Goal: Information Seeking & Learning: Find specific fact

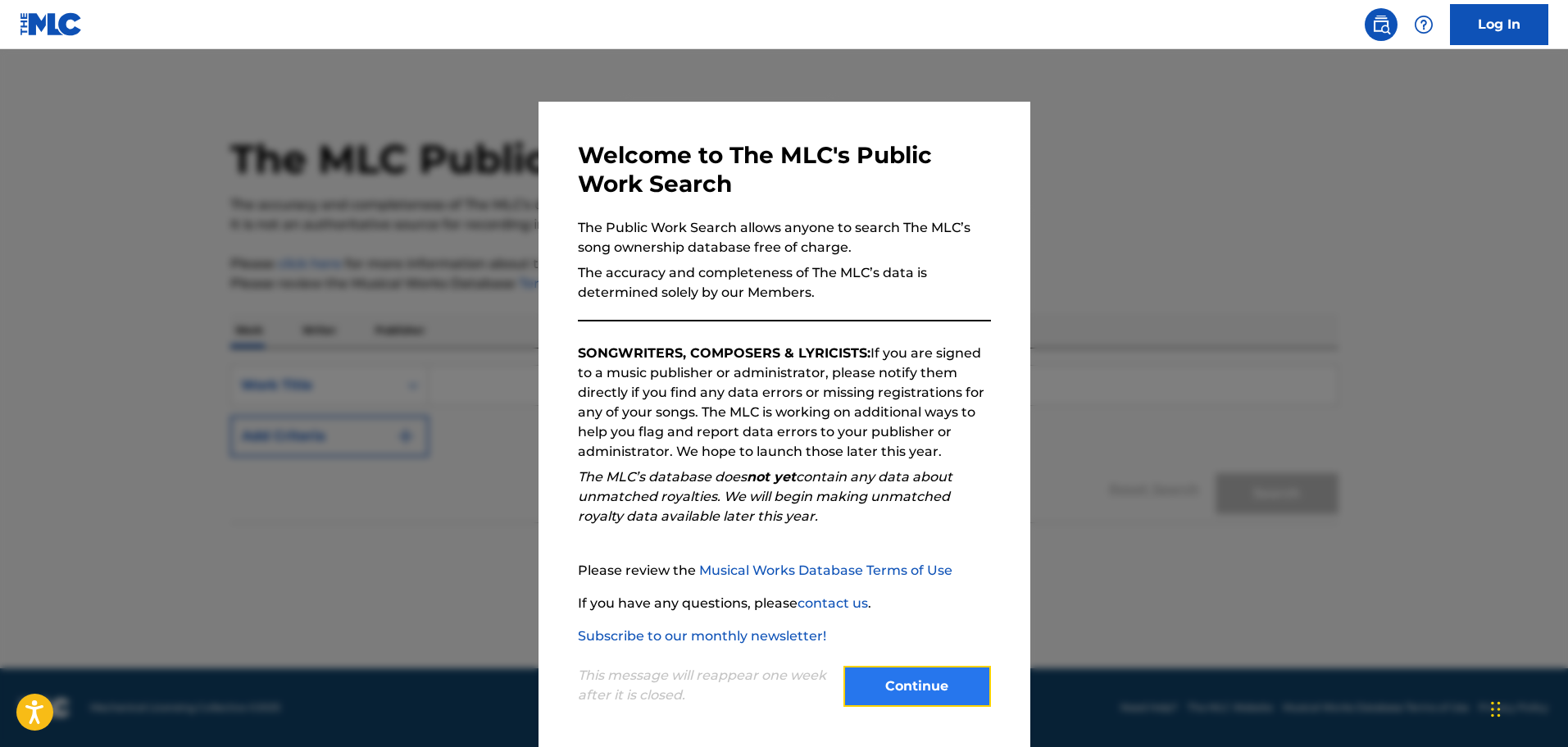
click at [899, 687] on button "Continue" at bounding box center [918, 686] width 148 height 41
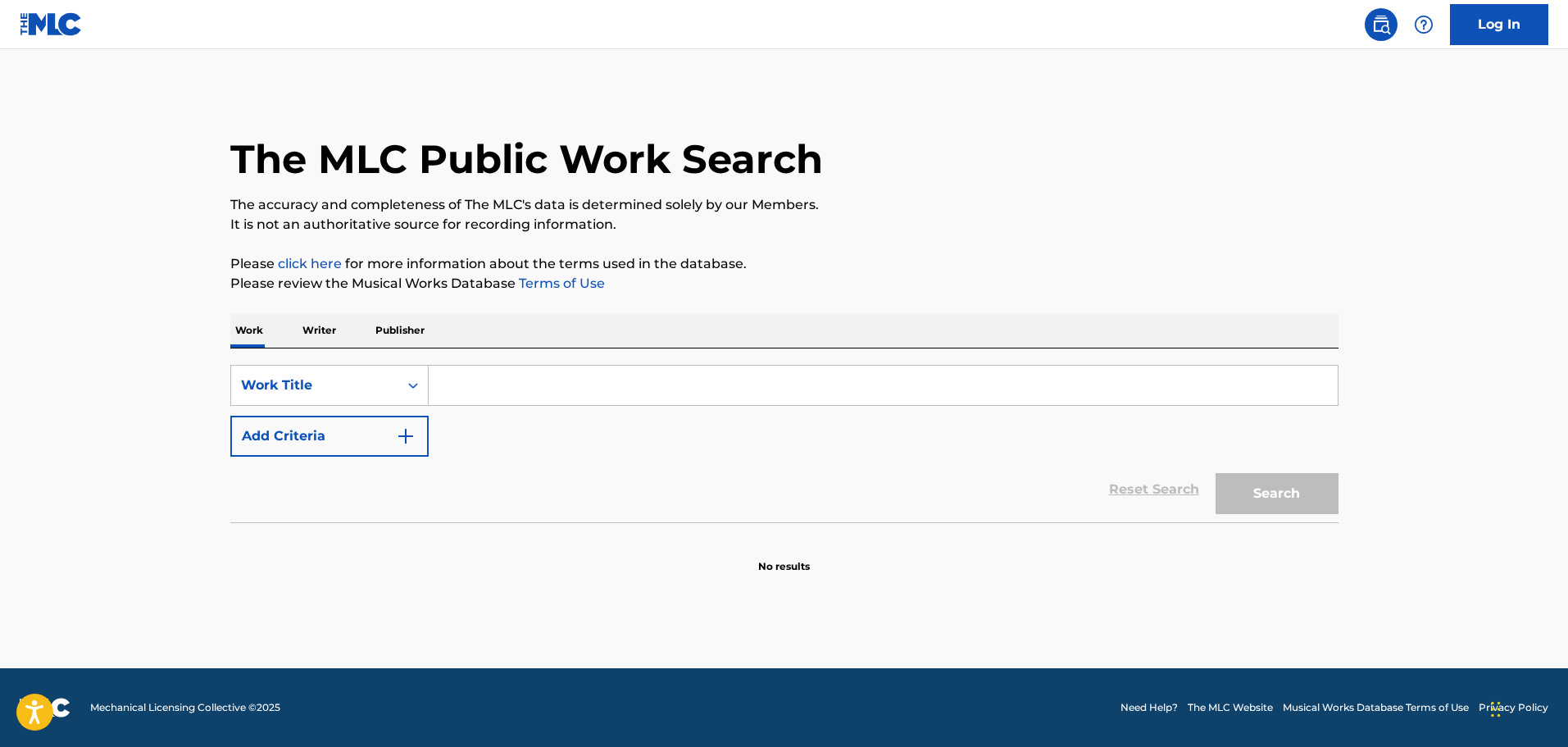
click at [466, 382] on input "Search Form" at bounding box center [883, 385] width 909 height 40
type input "mercy"
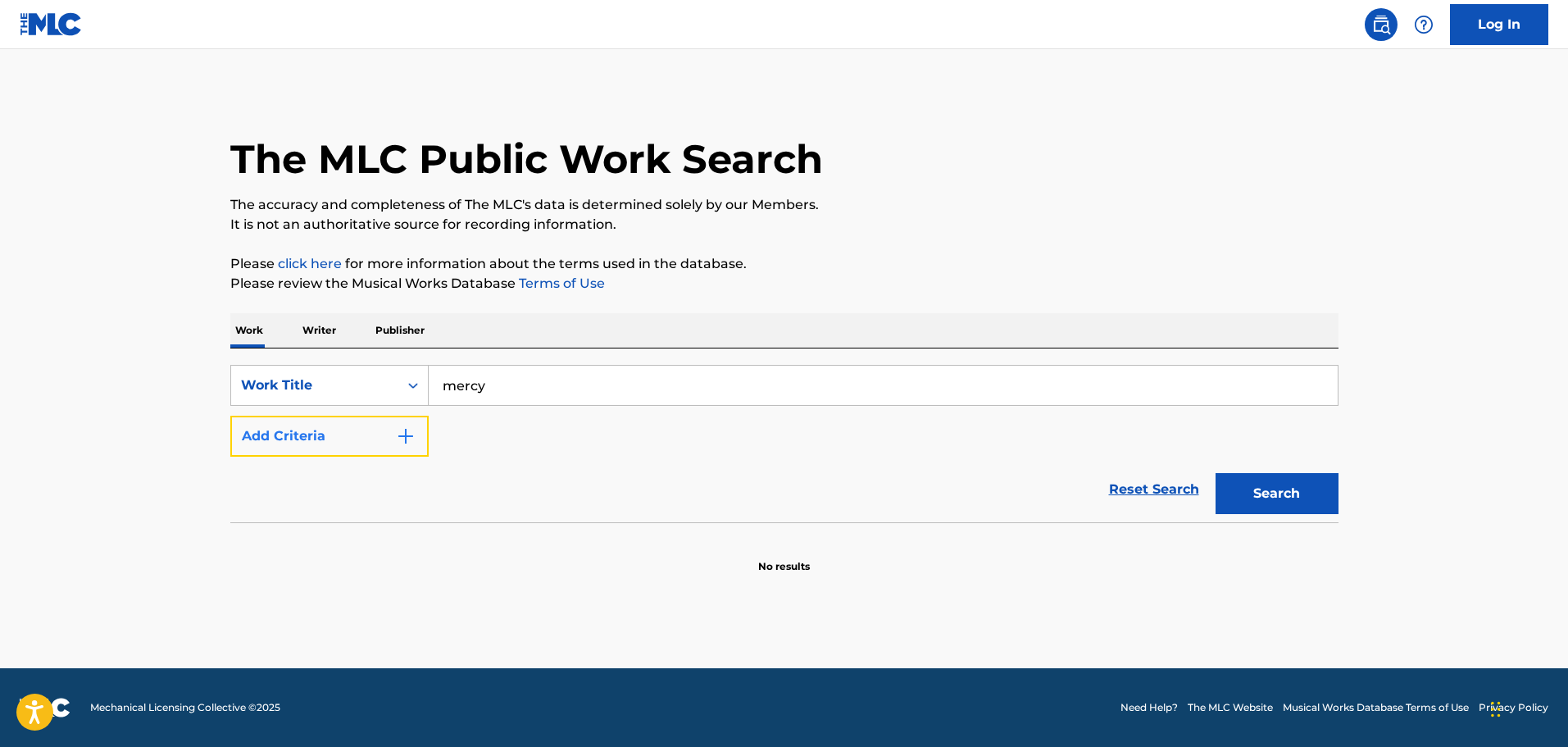
click at [357, 432] on button "Add Criteria" at bounding box center [329, 436] width 198 height 41
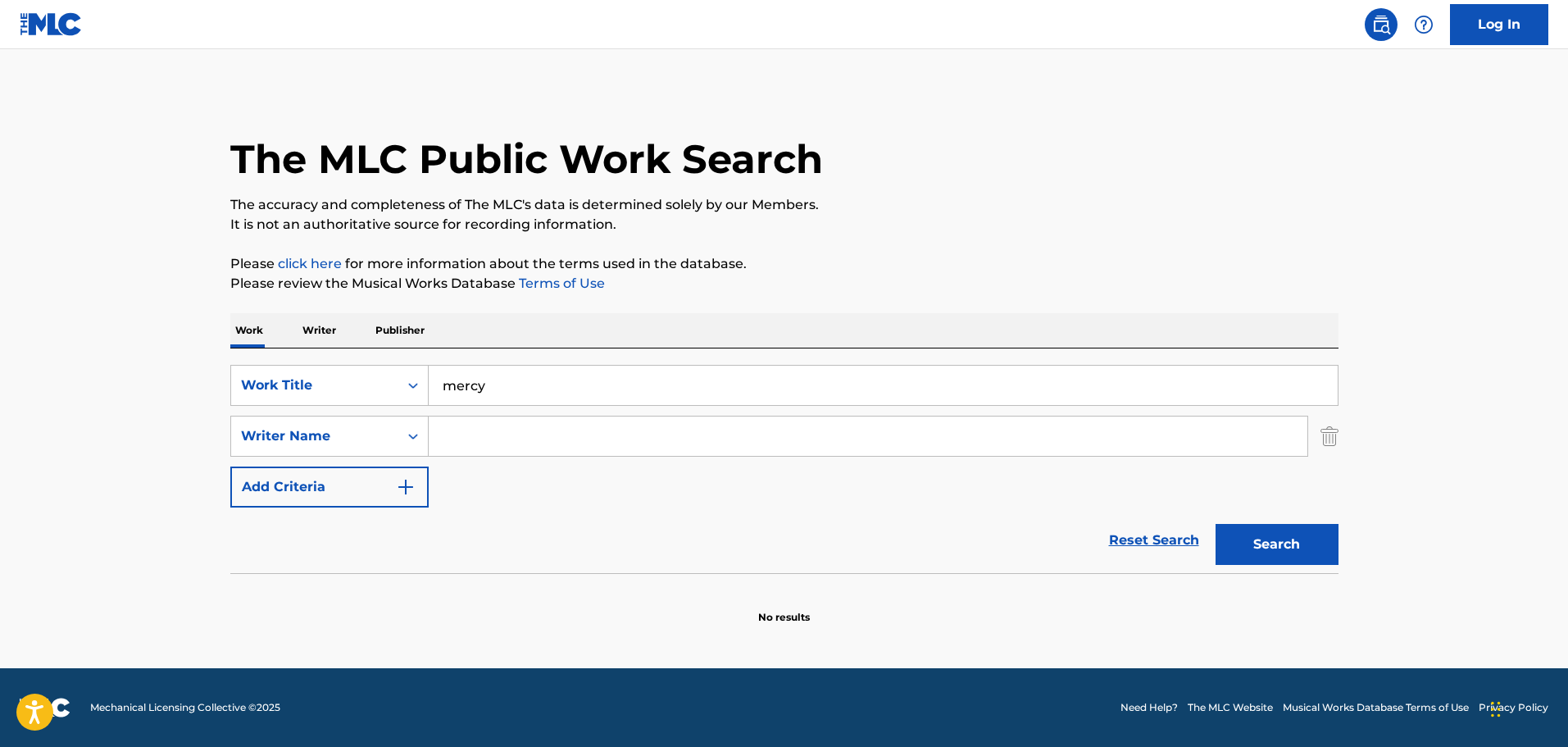
click at [484, 440] on input "Search Form" at bounding box center [868, 437] width 879 height 40
click at [1216, 524] on button "Search" at bounding box center [1277, 544] width 123 height 41
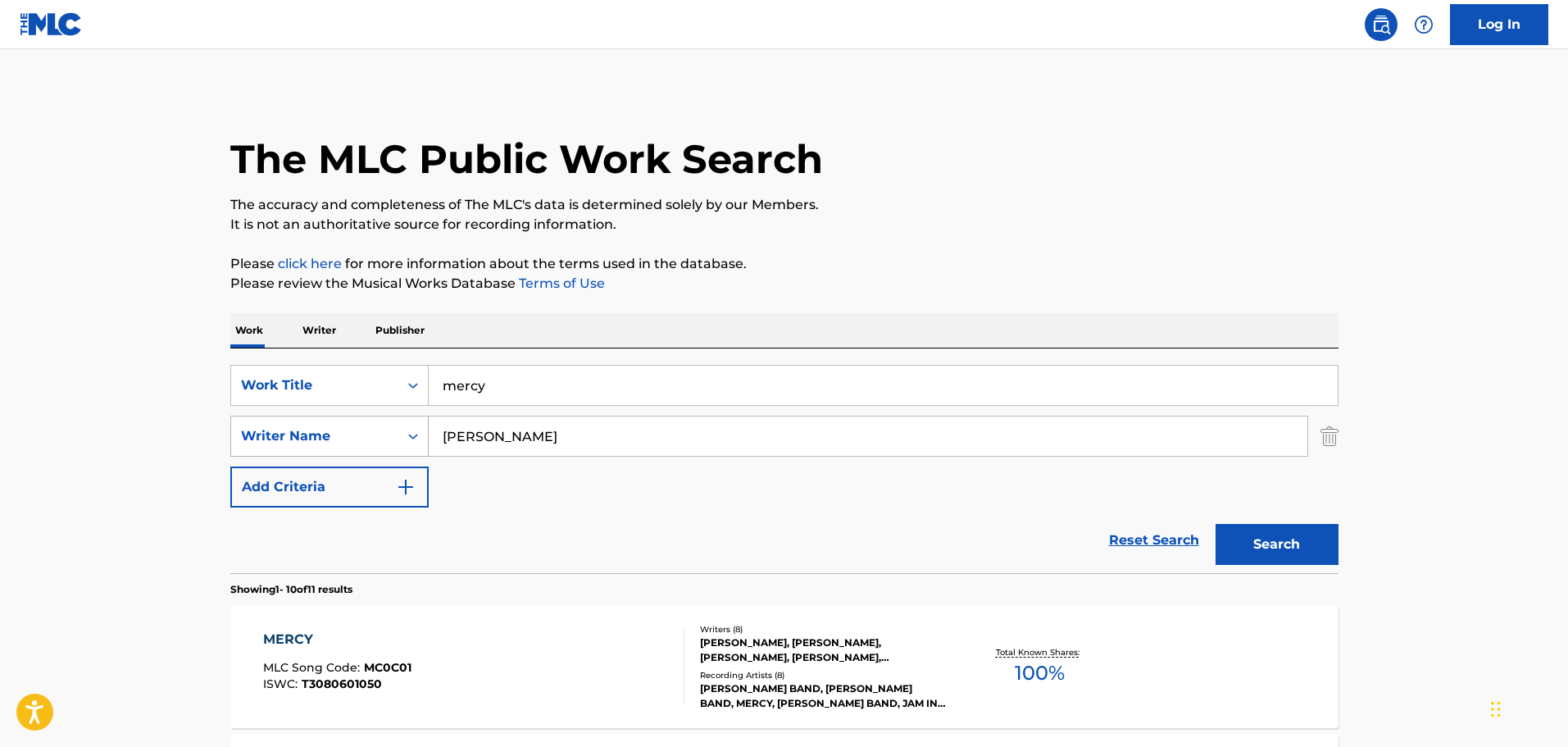
drag, startPoint x: 532, startPoint y: 436, endPoint x: 308, endPoint y: 439, distance: 224.0
click at [308, 439] on div "SearchWithCriteria7fb4e744-bc74-4098-9ca7-031d61753e39 Writer Name [PERSON_NAME]" at bounding box center [784, 436] width 1109 height 41
type input "[PERSON_NAME]"
click at [1216, 524] on button "Search" at bounding box center [1277, 544] width 123 height 41
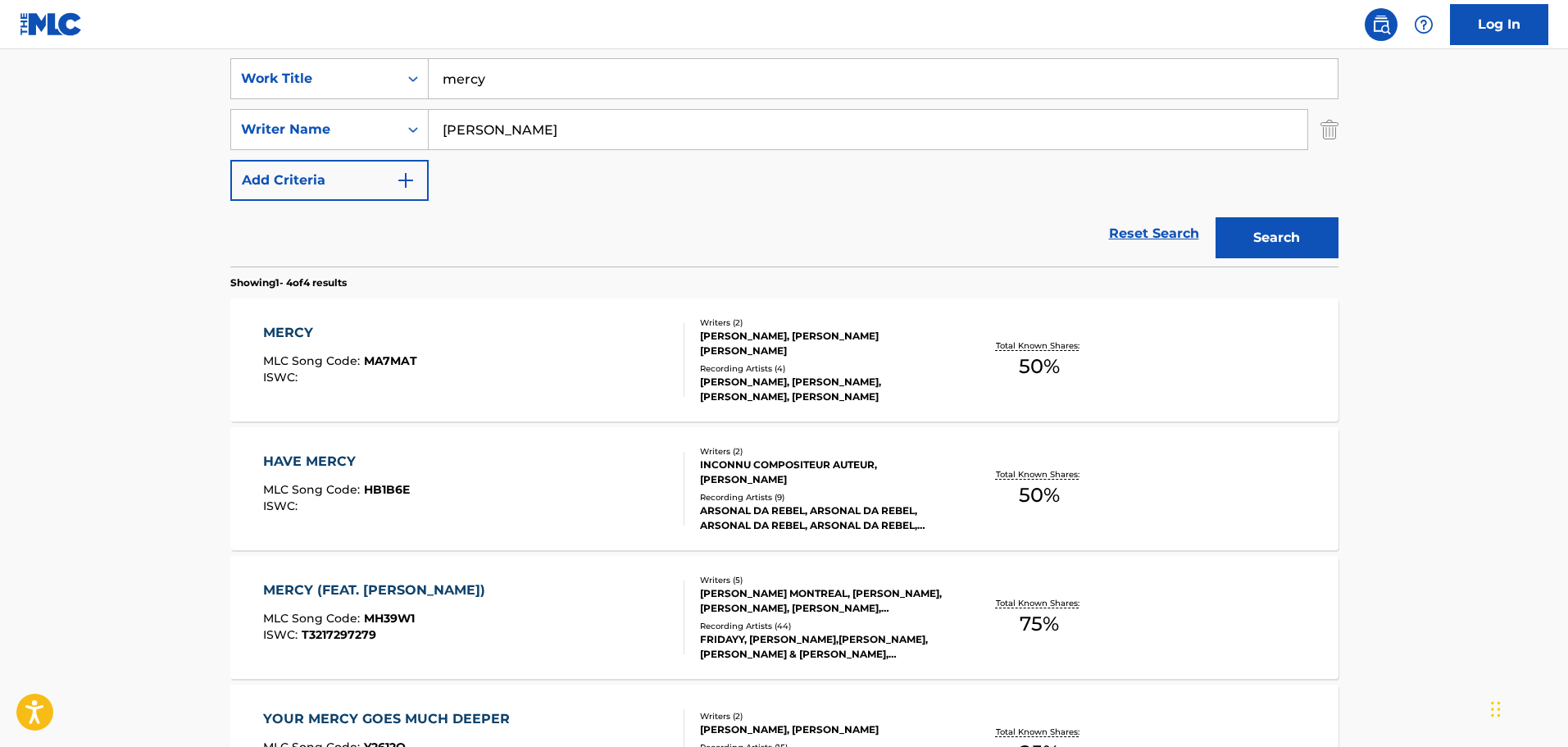
scroll to position [410, 0]
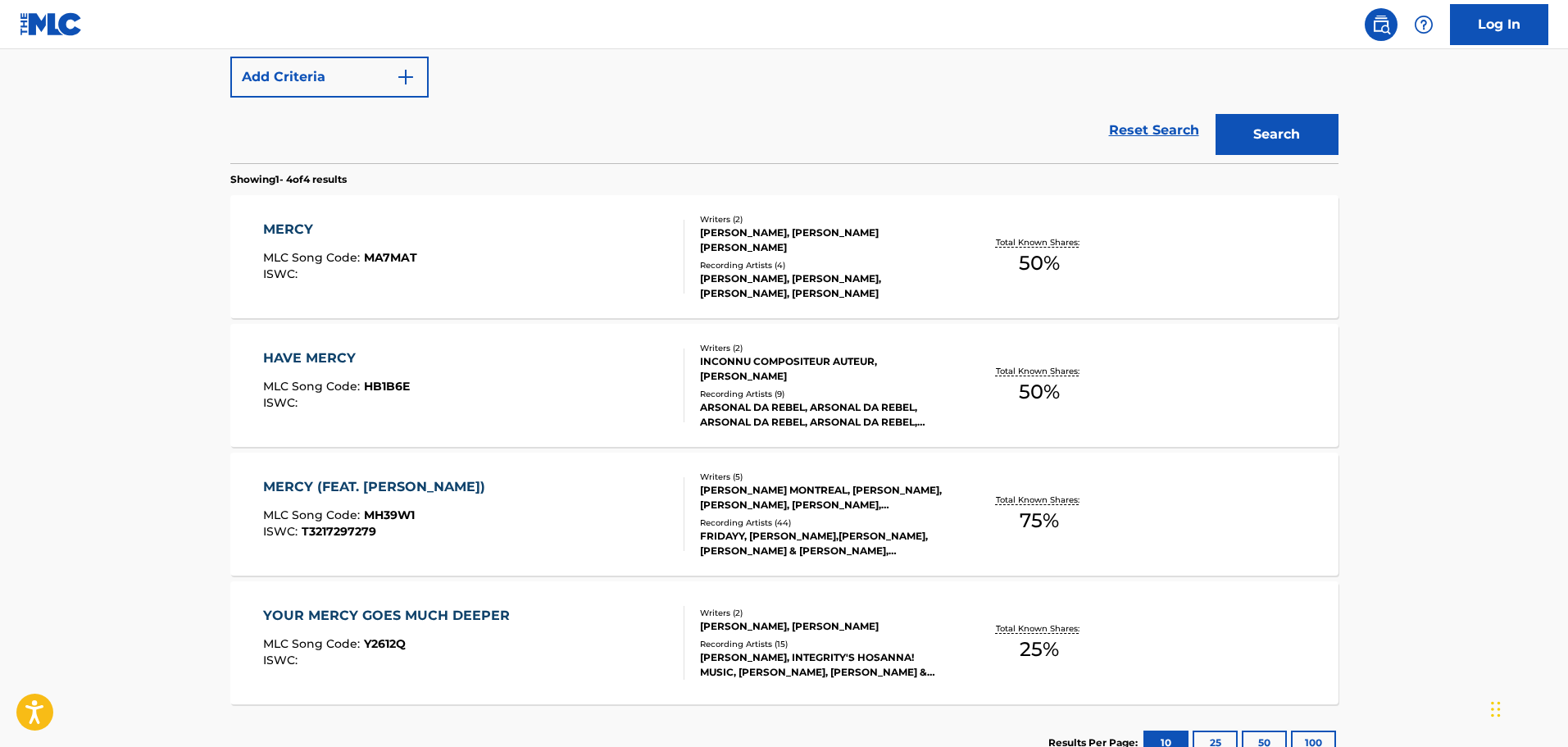
click at [528, 522] on div "MERCY (FEAT. [PERSON_NAME]) MLC Song Code : MH39W1 ISWC : T3217297279" at bounding box center [474, 514] width 421 height 74
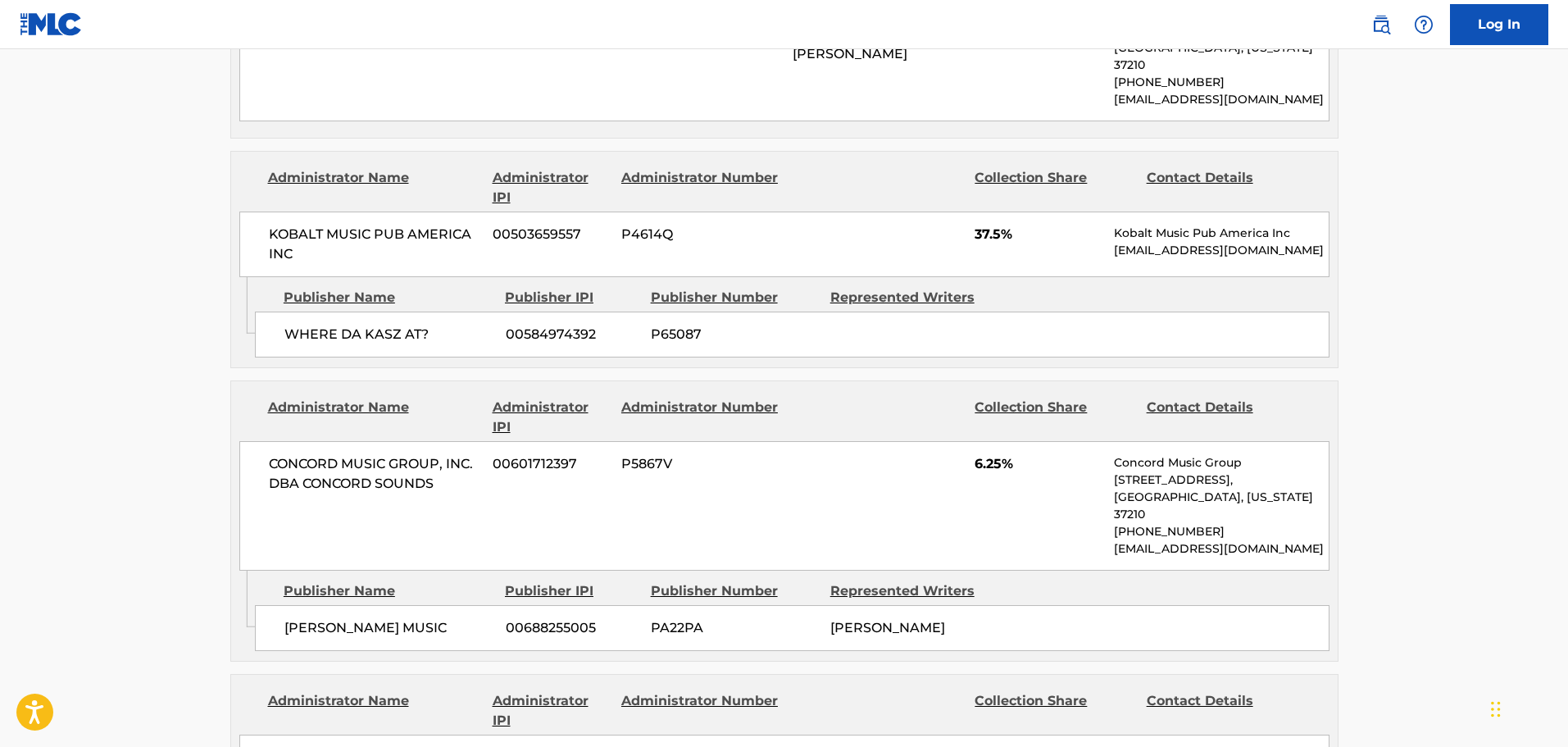
scroll to position [1230, 0]
